Goal: Transaction & Acquisition: Purchase product/service

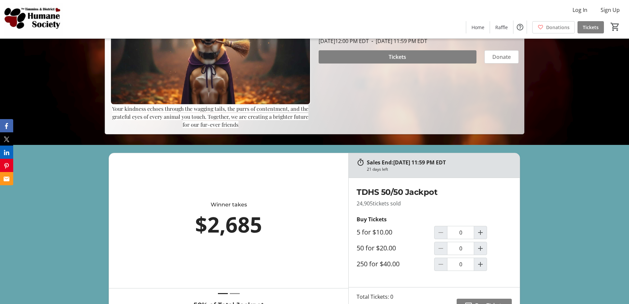
scroll to position [165, 0]
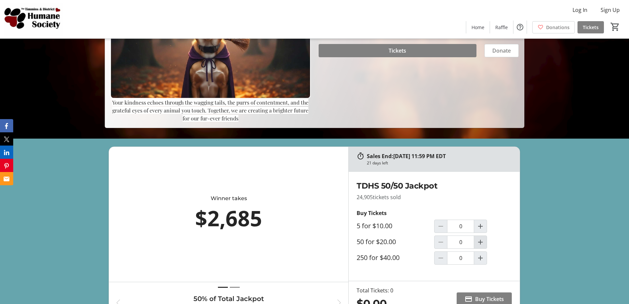
click at [480, 244] on mat-icon "Increment by one" at bounding box center [481, 242] width 8 height 8
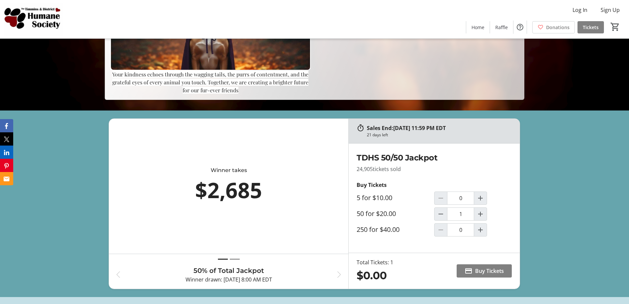
scroll to position [231, 0]
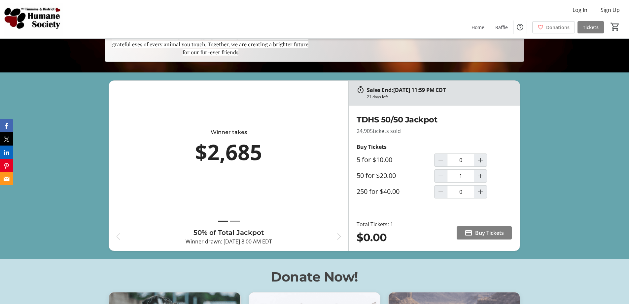
type input "1"
click at [483, 233] on span "Buy Tickets" at bounding box center [489, 233] width 29 height 8
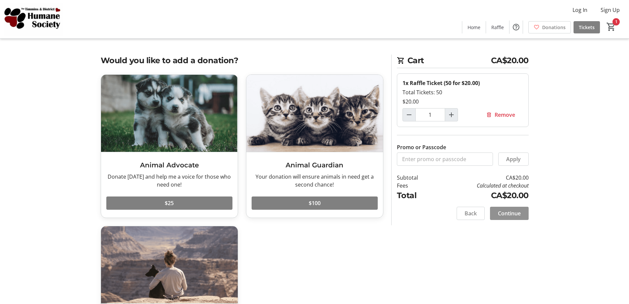
click at [507, 214] on span "Continue" at bounding box center [509, 213] width 23 height 8
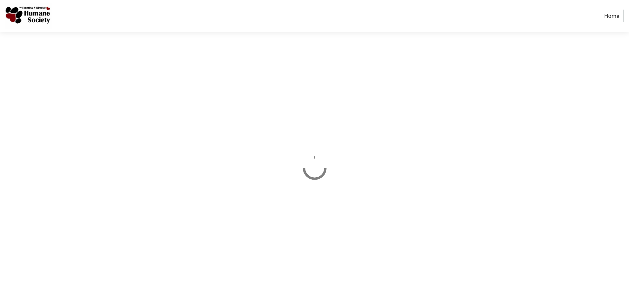
select select "CA"
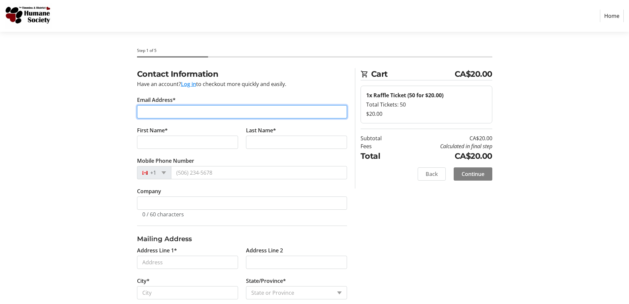
click at [220, 111] on input "Email Address*" at bounding box center [242, 111] width 210 height 13
type input "[EMAIL_ADDRESS][DOMAIN_NAME]"
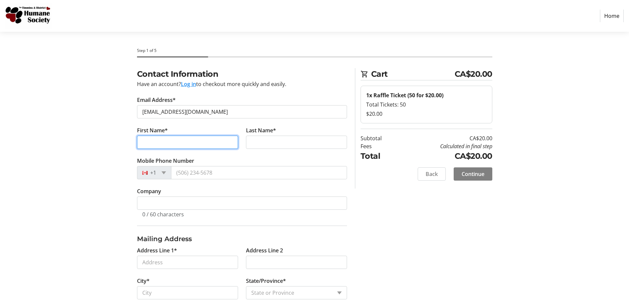
type input "[PERSON_NAME]"
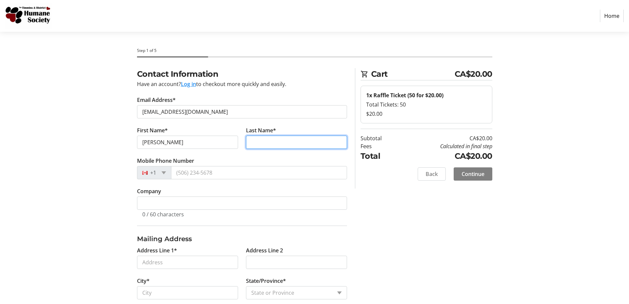
type input "[PERSON_NAME]"
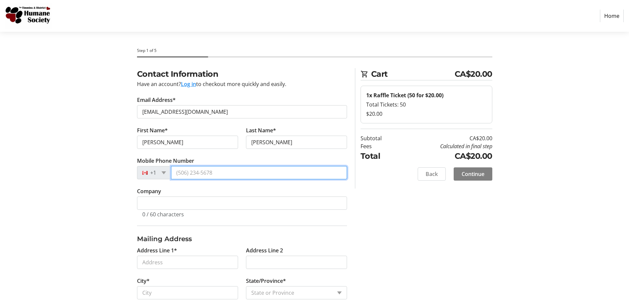
type input "[PHONE_NUMBER]"
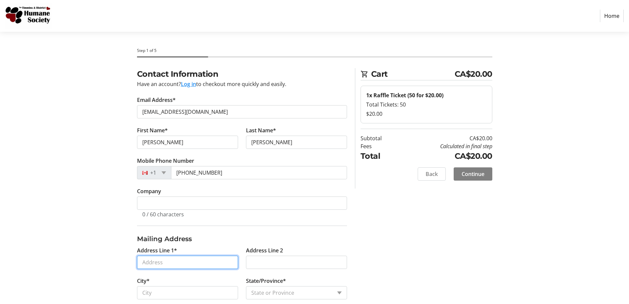
type input "[STREET_ADDRESS][PERSON_NAME]"
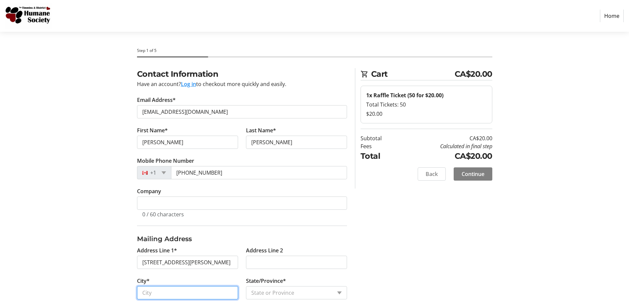
type input "Timmins"
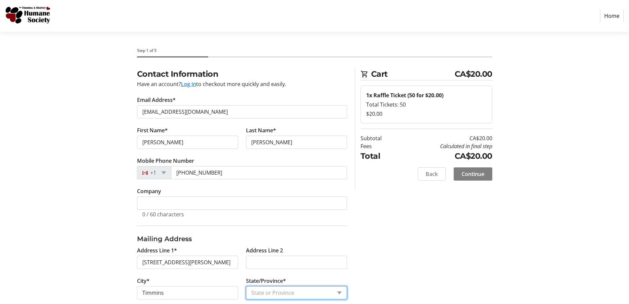
select select "ON"
type input "P4N 3W2"
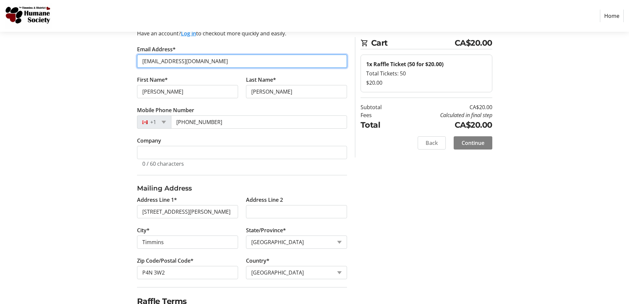
scroll to position [99, 0]
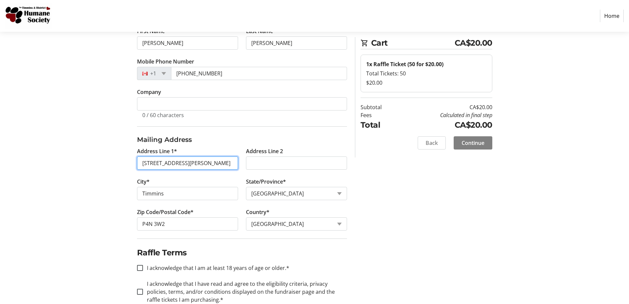
drag, startPoint x: 204, startPoint y: 163, endPoint x: 135, endPoint y: 159, distance: 69.5
click at [137, 159] on input "[STREET_ADDRESS][PERSON_NAME]" at bounding box center [187, 162] width 101 height 13
type input "[STREET_ADDRESS]"
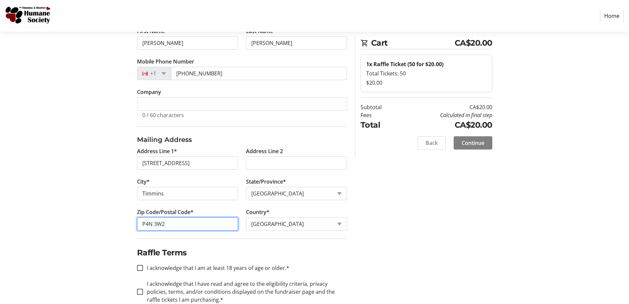
drag, startPoint x: 197, startPoint y: 222, endPoint x: 139, endPoint y: 221, distance: 57.8
click at [139, 221] on input "P4N 3W2" at bounding box center [187, 223] width 101 height 13
click at [109, 223] on div "Contact Information Have an account? Log in to checkout more quickly and easily…" at bounding box center [315, 144] width 436 height 350
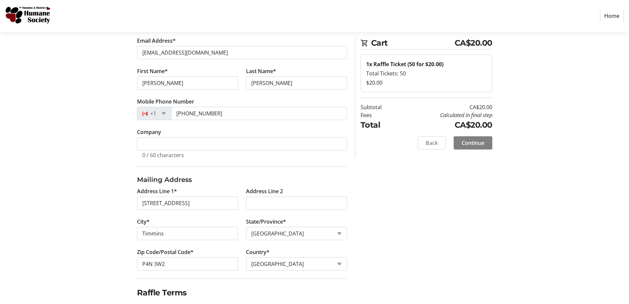
scroll to position [115, 0]
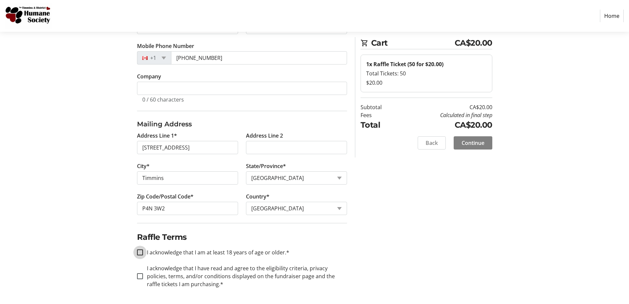
click at [141, 252] on input "I acknowledge that I am at least 18 years of age or older.*" at bounding box center [140, 252] width 6 height 6
checkbox input "true"
click at [140, 277] on input "I acknowledge that I have read and agree to the eligibility criteria, privacy p…" at bounding box center [140, 276] width 6 height 6
checkbox input "true"
click at [471, 146] on span "Continue" at bounding box center [473, 143] width 23 height 8
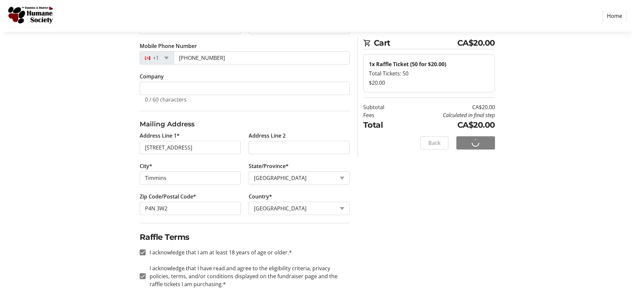
scroll to position [0, 0]
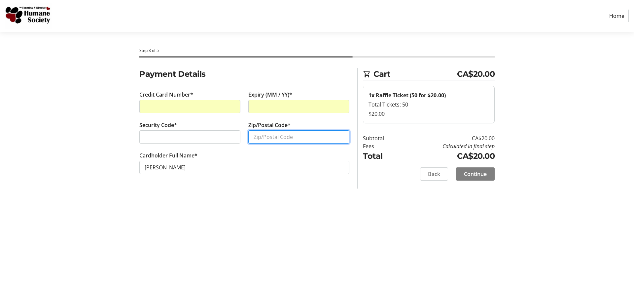
click at [279, 136] on input "Zip/Postal Code*" at bounding box center [298, 136] width 101 height 13
click at [262, 134] on input "p4n2w3" at bounding box center [298, 136] width 101 height 13
type input "p4n2w3"
click at [467, 176] on span "Continue" at bounding box center [475, 174] width 23 height 8
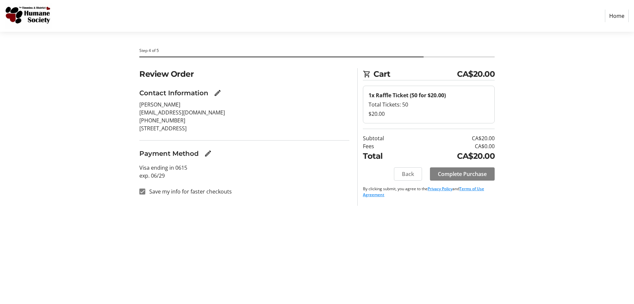
click at [467, 176] on span "Complete Purchase" at bounding box center [462, 174] width 49 height 8
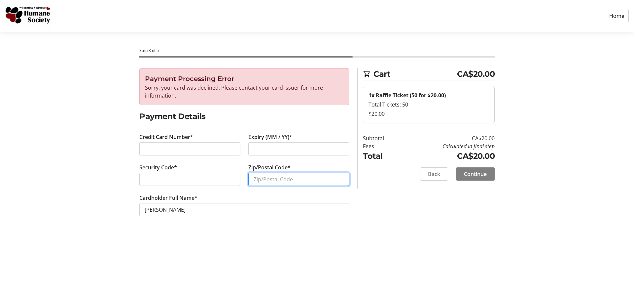
click at [268, 179] on input "Zip/Postal Code*" at bounding box center [298, 178] width 101 height 13
type input "P4N 2W3"
click at [477, 174] on span "Continue" at bounding box center [475, 174] width 23 height 8
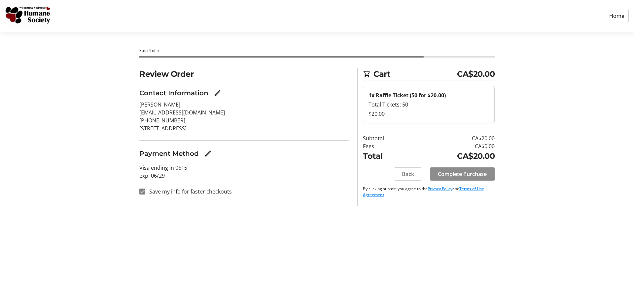
click at [477, 174] on span "Complete Purchase" at bounding box center [462, 174] width 49 height 8
